Goal: Information Seeking & Learning: Learn about a topic

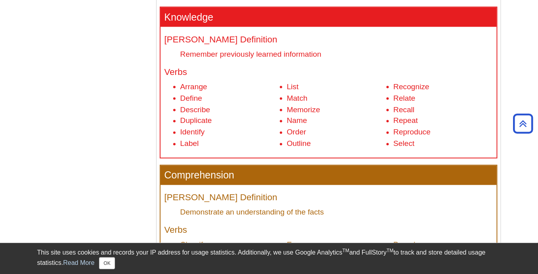
scroll to position [317, 0]
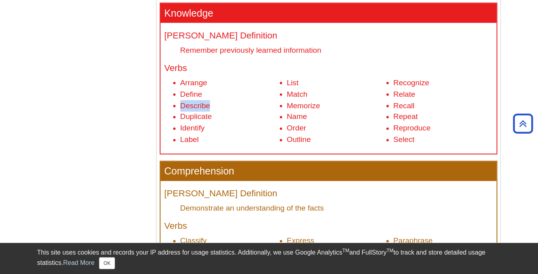
drag, startPoint x: 182, startPoint y: 105, endPoint x: 210, endPoint y: 107, distance: 27.9
click at [210, 107] on li "Describe" at bounding box center [229, 105] width 99 height 11
drag, startPoint x: 181, startPoint y: 115, endPoint x: 210, endPoint y: 119, distance: 29.2
click at [210, 119] on li "Duplicate" at bounding box center [229, 116] width 99 height 11
drag, startPoint x: 180, startPoint y: 128, endPoint x: 207, endPoint y: 128, distance: 26.6
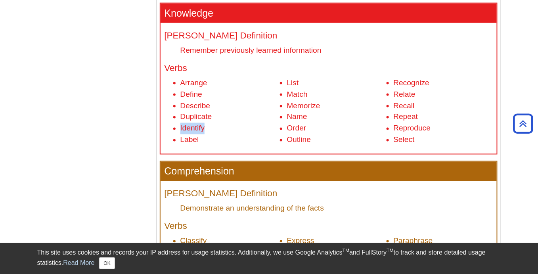
click at [207, 128] on li "Identify" at bounding box center [229, 128] width 99 height 11
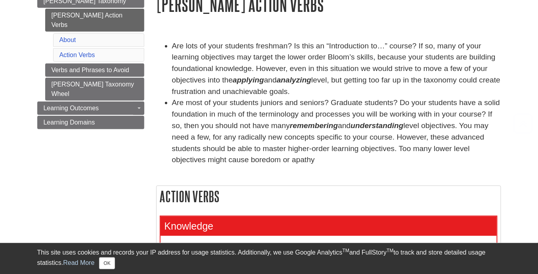
scroll to position [119, 0]
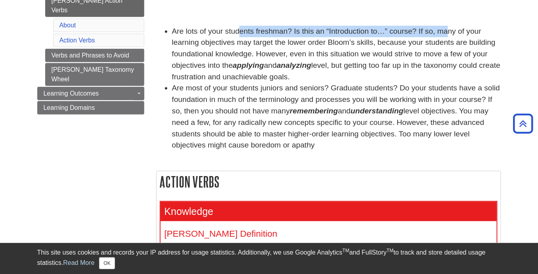
drag, startPoint x: 239, startPoint y: 31, endPoint x: 448, endPoint y: 33, distance: 209.4
click at [448, 33] on li "Are lots of your students freshman? Is this an “Introduction to…” course? If so…" at bounding box center [336, 54] width 329 height 57
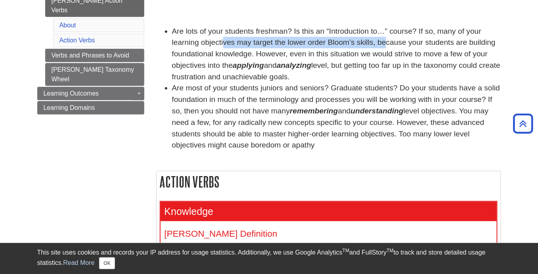
drag, startPoint x: 227, startPoint y: 42, endPoint x: 385, endPoint y: 43, distance: 157.8
click at [385, 43] on li "Are lots of your students freshman? Is this an “Introduction to…” course? If so…" at bounding box center [336, 54] width 329 height 57
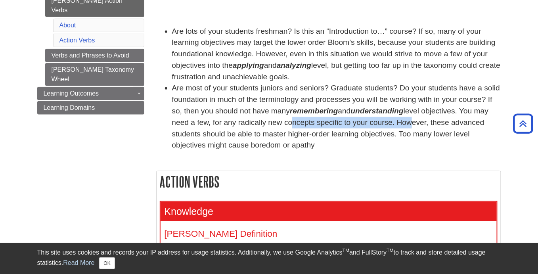
drag, startPoint x: 293, startPoint y: 120, endPoint x: 405, endPoint y: 125, distance: 111.9
click at [405, 125] on li "Are most of your students juniors and seniors? Graduate students? Do your stude…" at bounding box center [336, 116] width 329 height 69
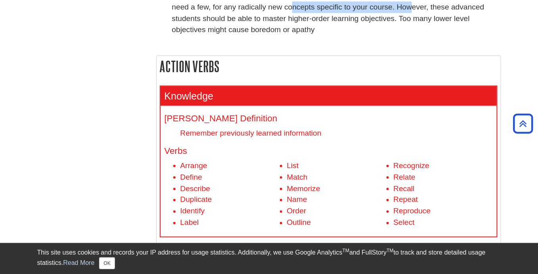
scroll to position [238, 0]
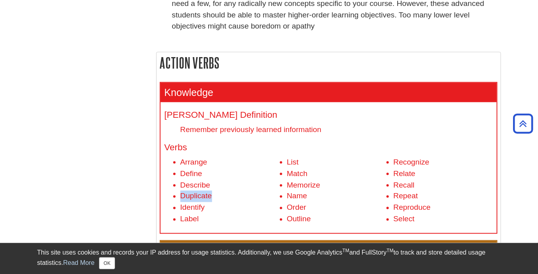
drag, startPoint x: 181, startPoint y: 198, endPoint x: 215, endPoint y: 196, distance: 34.2
click at [215, 196] on li "Duplicate" at bounding box center [229, 196] width 99 height 11
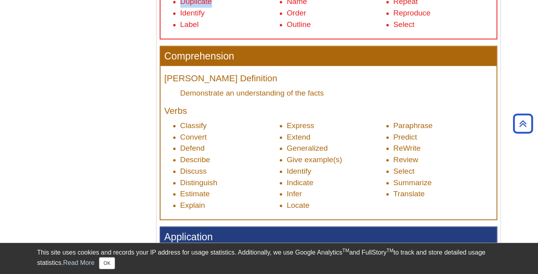
scroll to position [476, 0]
